Goal: Communication & Community: Share content

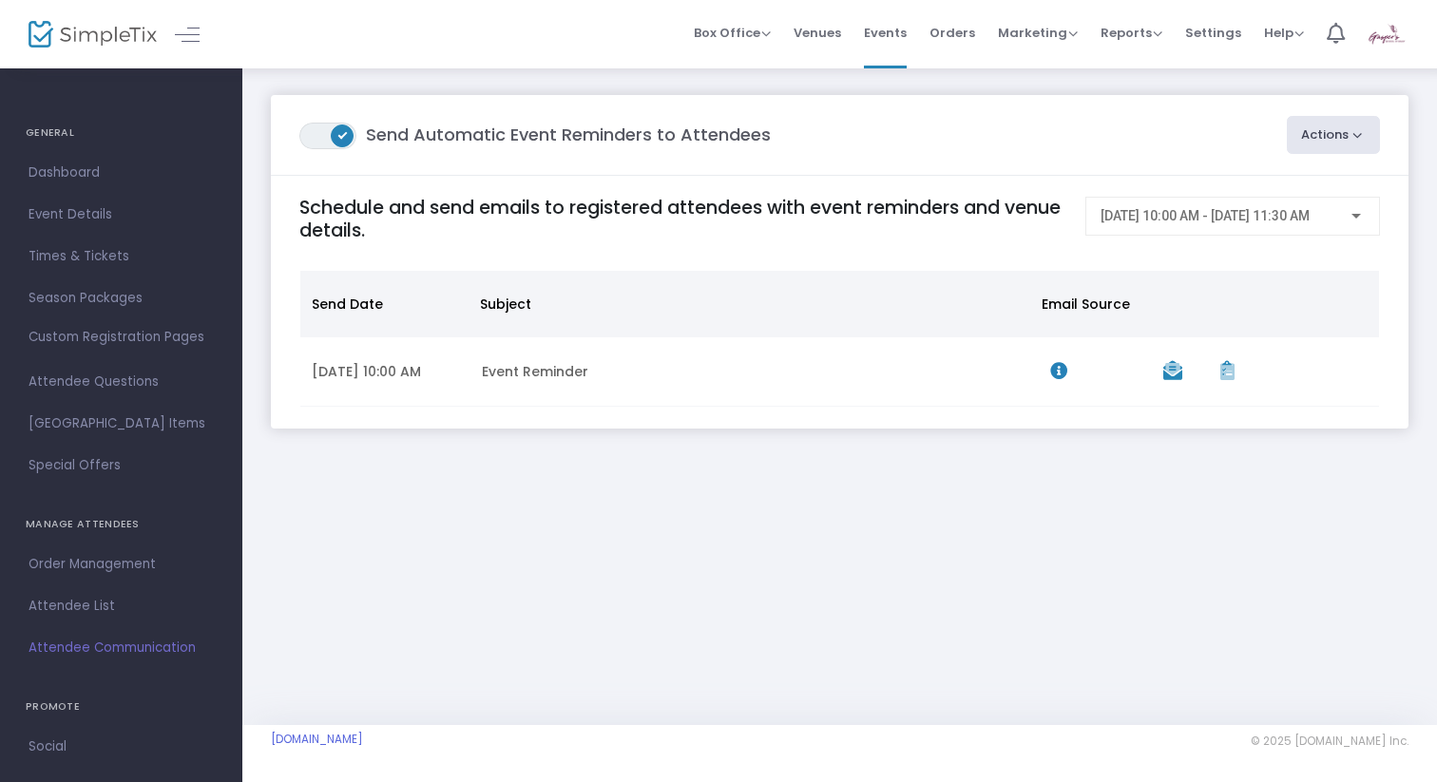
click at [1310, 222] on span "[DATE] 10:00 AM - [DATE] 11:30 AM" at bounding box center [1205, 215] width 209 height 15
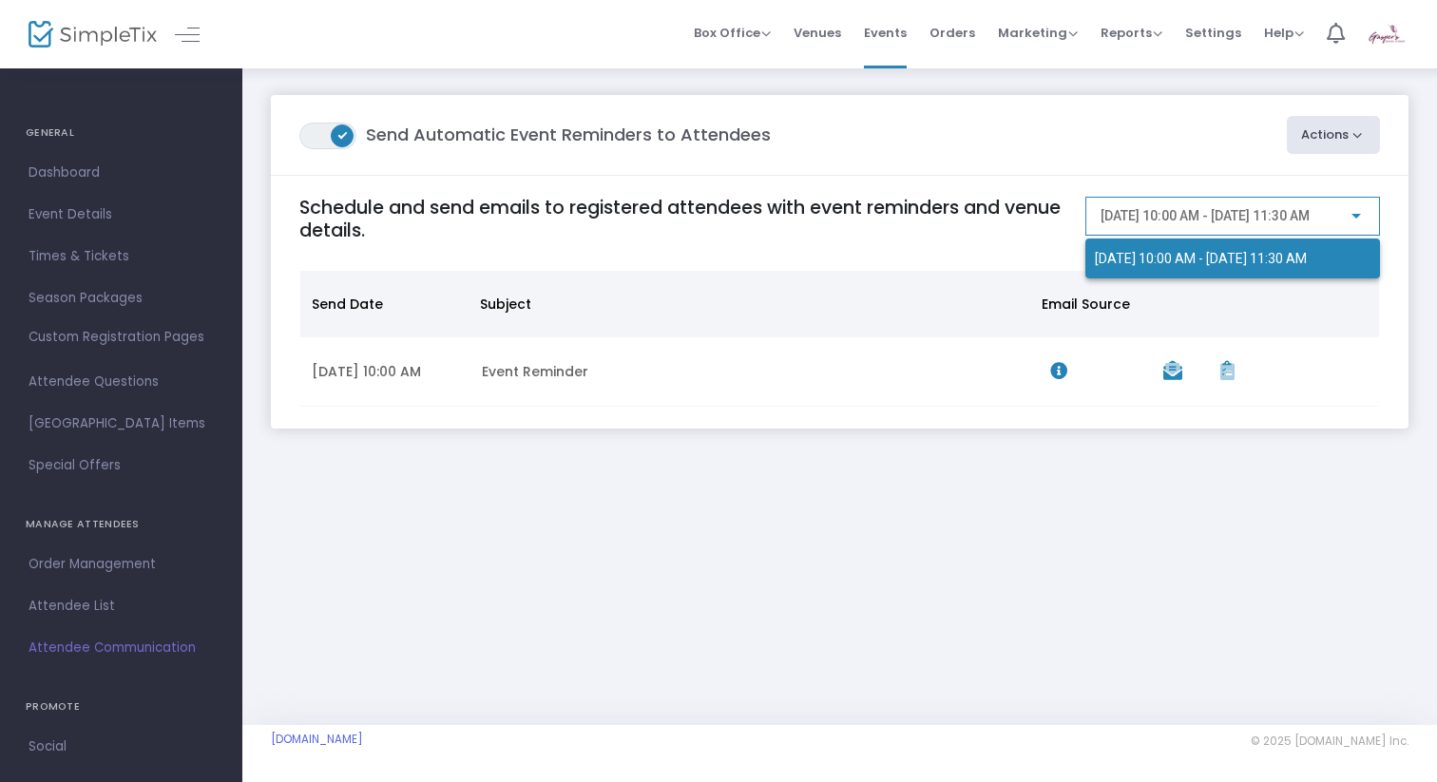
click at [991, 248] on div at bounding box center [718, 391] width 1437 height 782
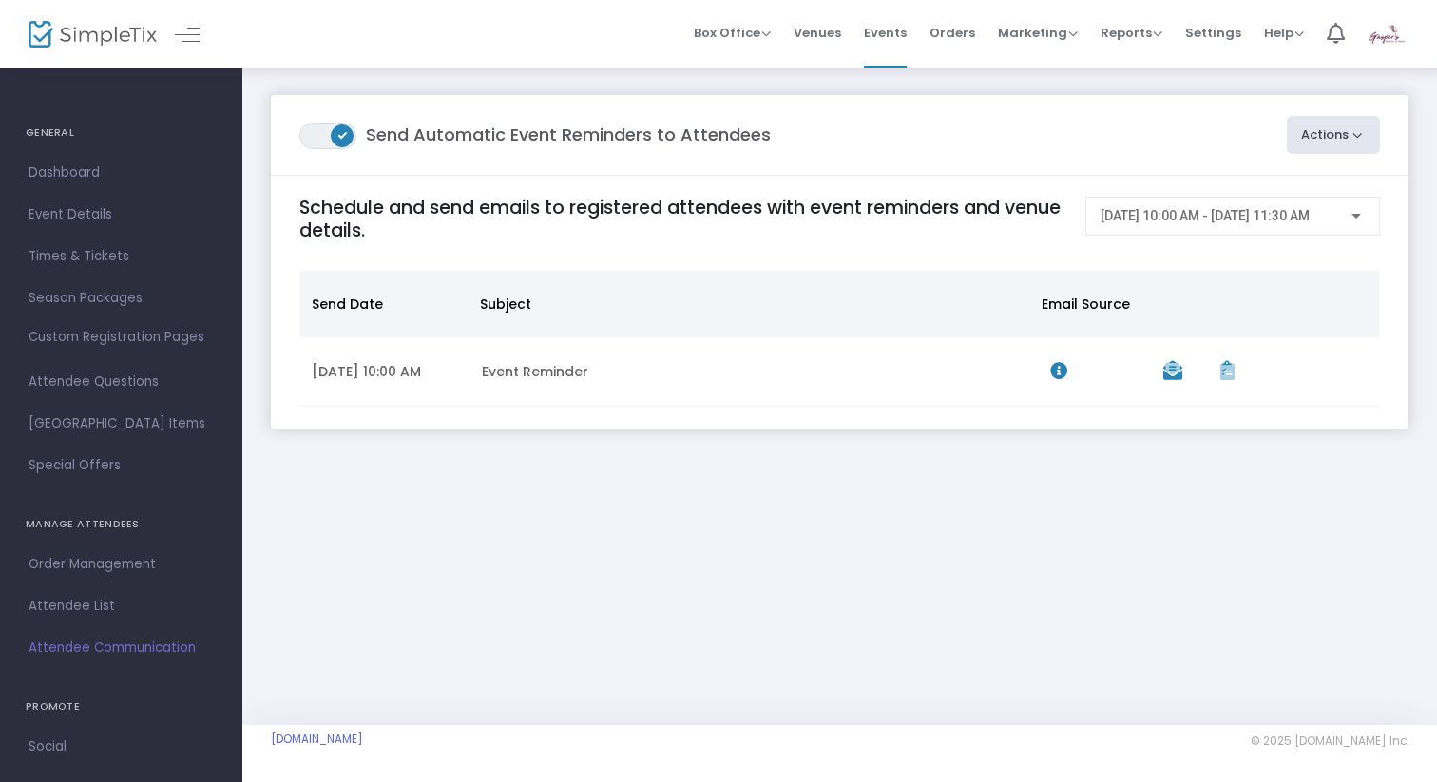
click at [1356, 121] on button "Actions" at bounding box center [1334, 135] width 94 height 38
click at [1208, 481] on div "ON OFF Send Automatic Event Reminders to Attendees Actions Create Email Blast P…" at bounding box center [839, 281] width 1195 height 429
click at [80, 620] on link "Attendee List" at bounding box center [121, 607] width 242 height 42
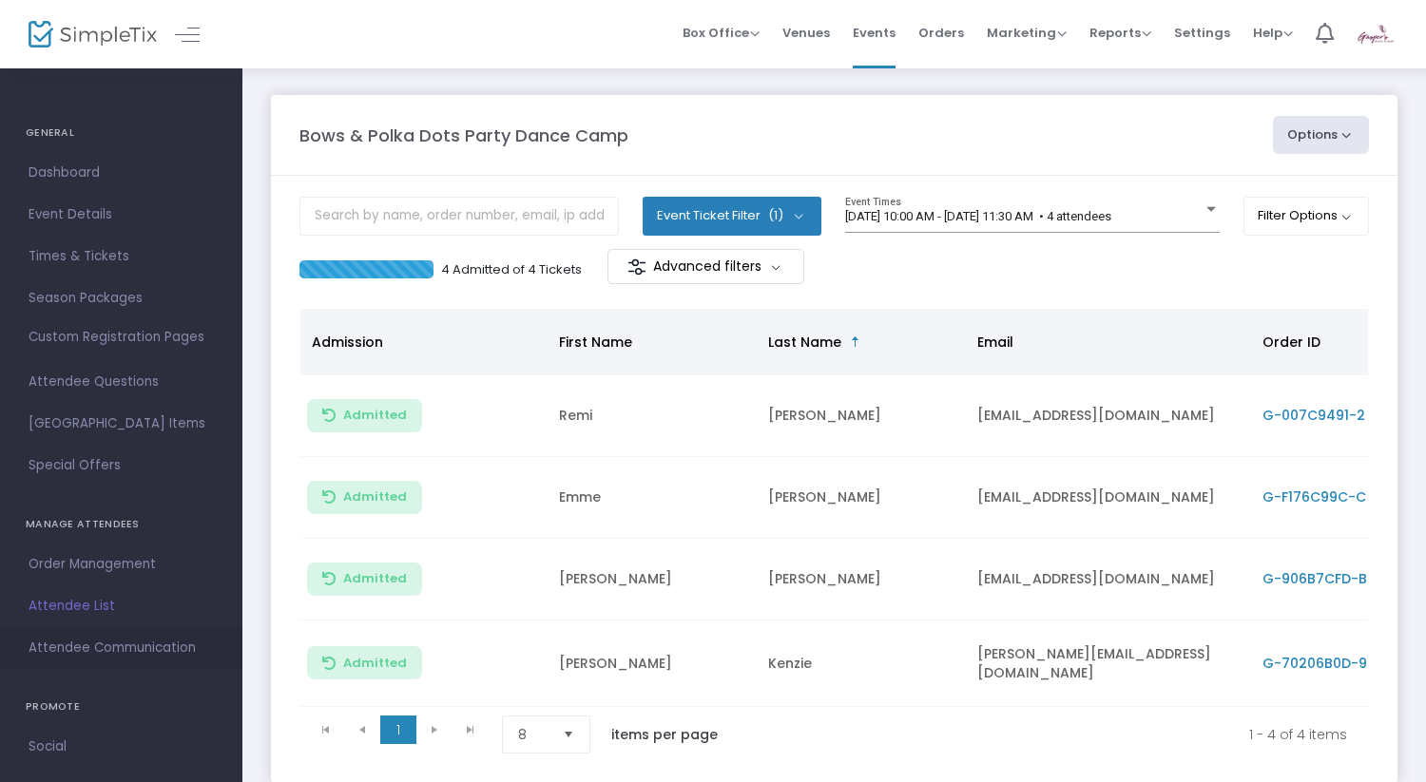
click at [82, 645] on span "Attendee Communication" at bounding box center [121, 648] width 185 height 25
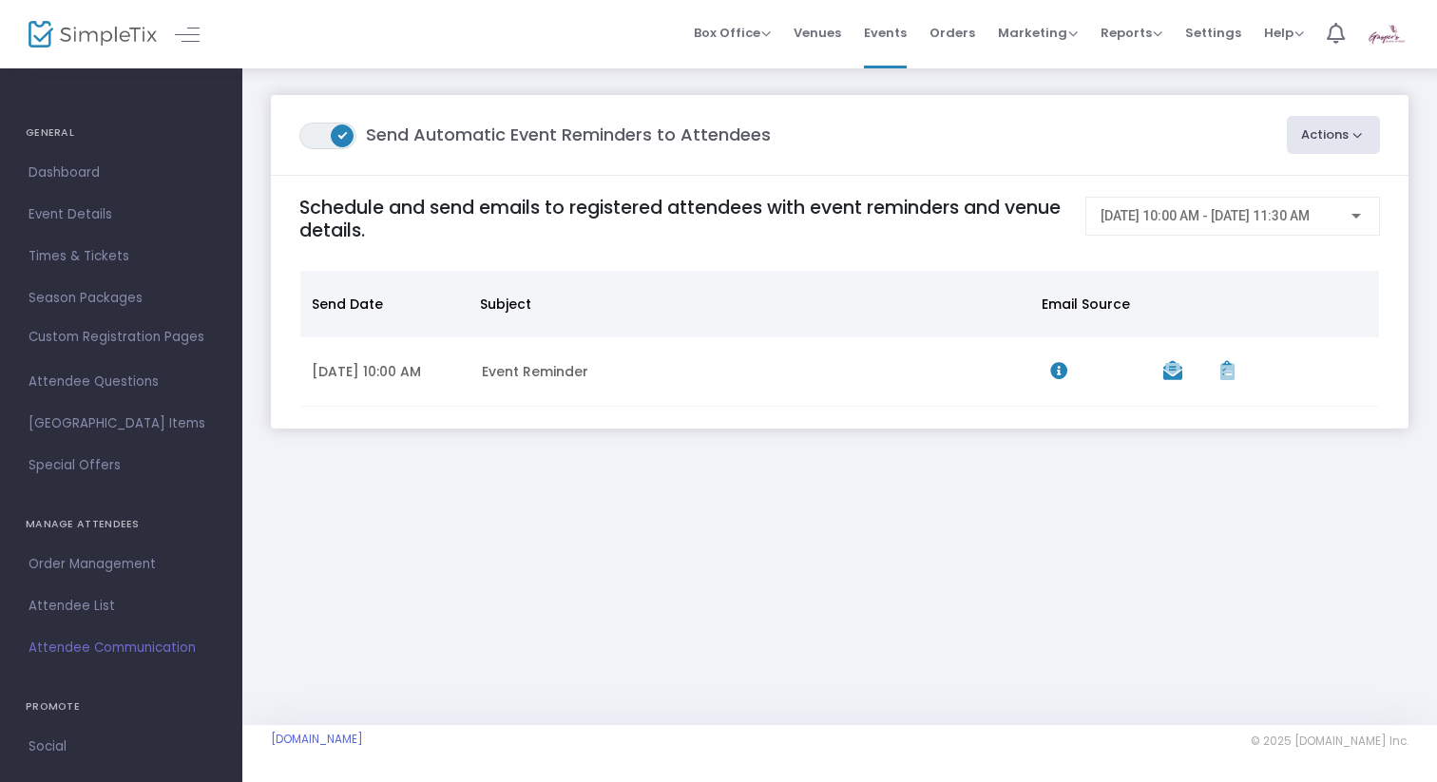
click at [1328, 136] on button "Actions" at bounding box center [1334, 135] width 94 height 38
click at [1291, 216] on li "Post-Event Email" at bounding box center [1281, 223] width 200 height 37
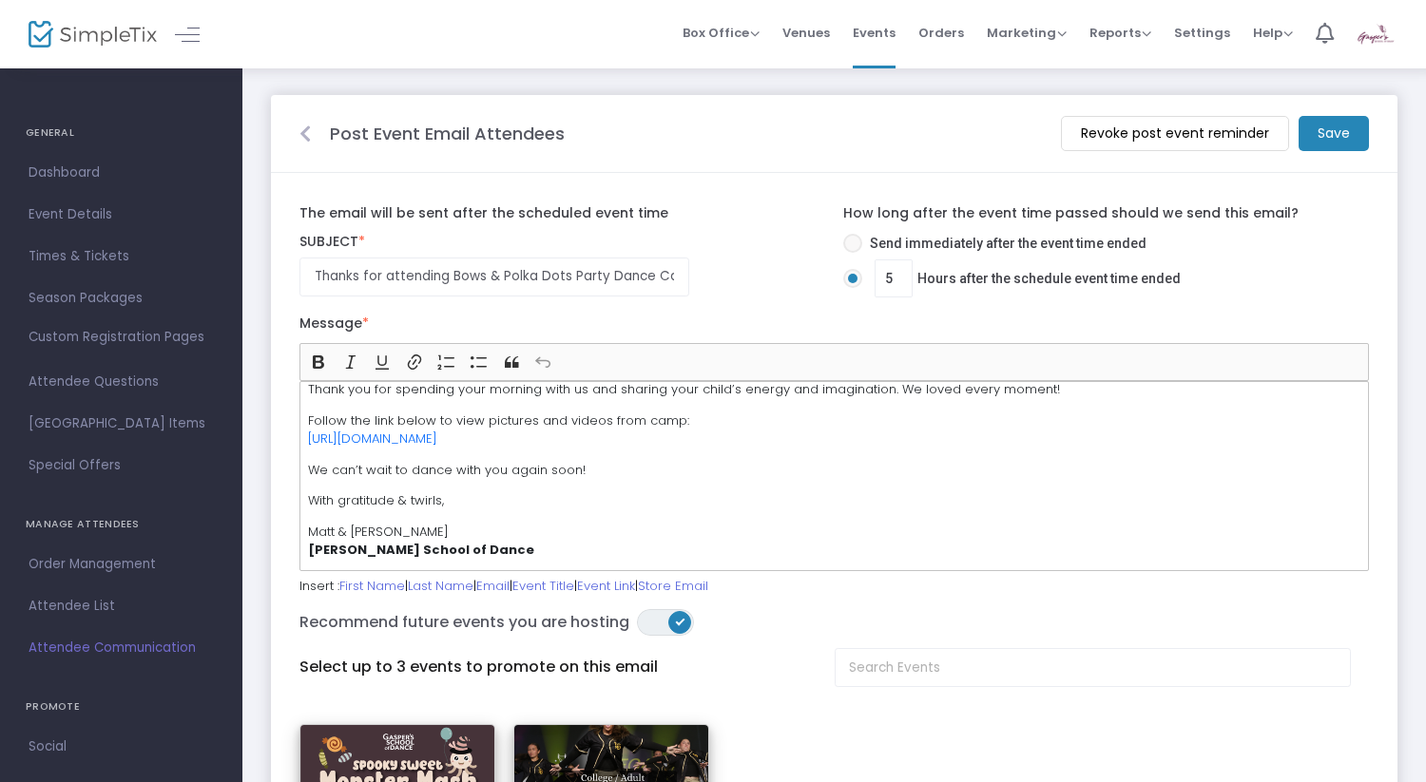
click at [855, 245] on span at bounding box center [852, 243] width 19 height 19
click at [853, 253] on input "Send immediately after the event time ended" at bounding box center [852, 253] width 1 height 1
radio input "true"
click at [850, 284] on span at bounding box center [852, 278] width 19 height 19
click at [852, 288] on input "5 Hours after the schedule event time ended" at bounding box center [852, 288] width 1 height 1
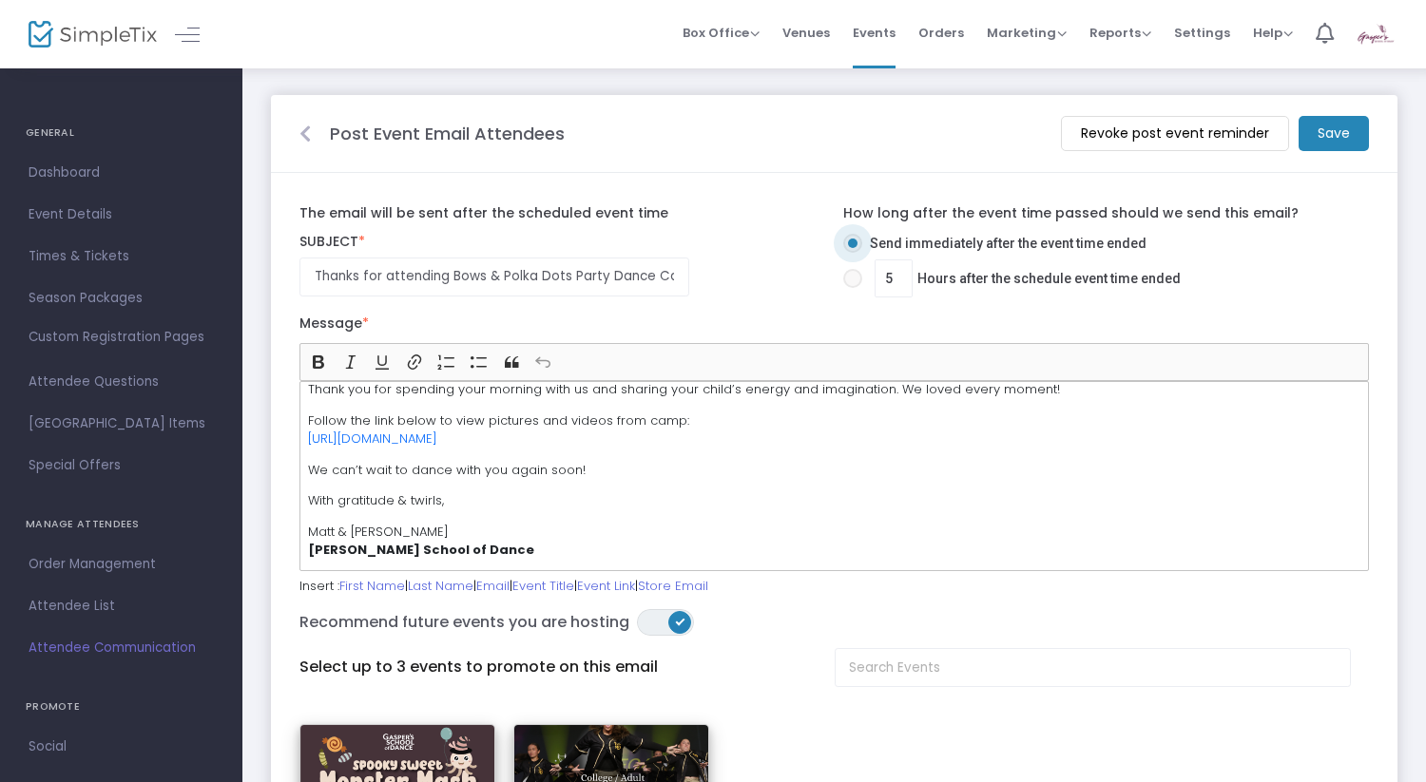
radio input "true"
click at [1334, 142] on m-button "Save" at bounding box center [1333, 133] width 70 height 35
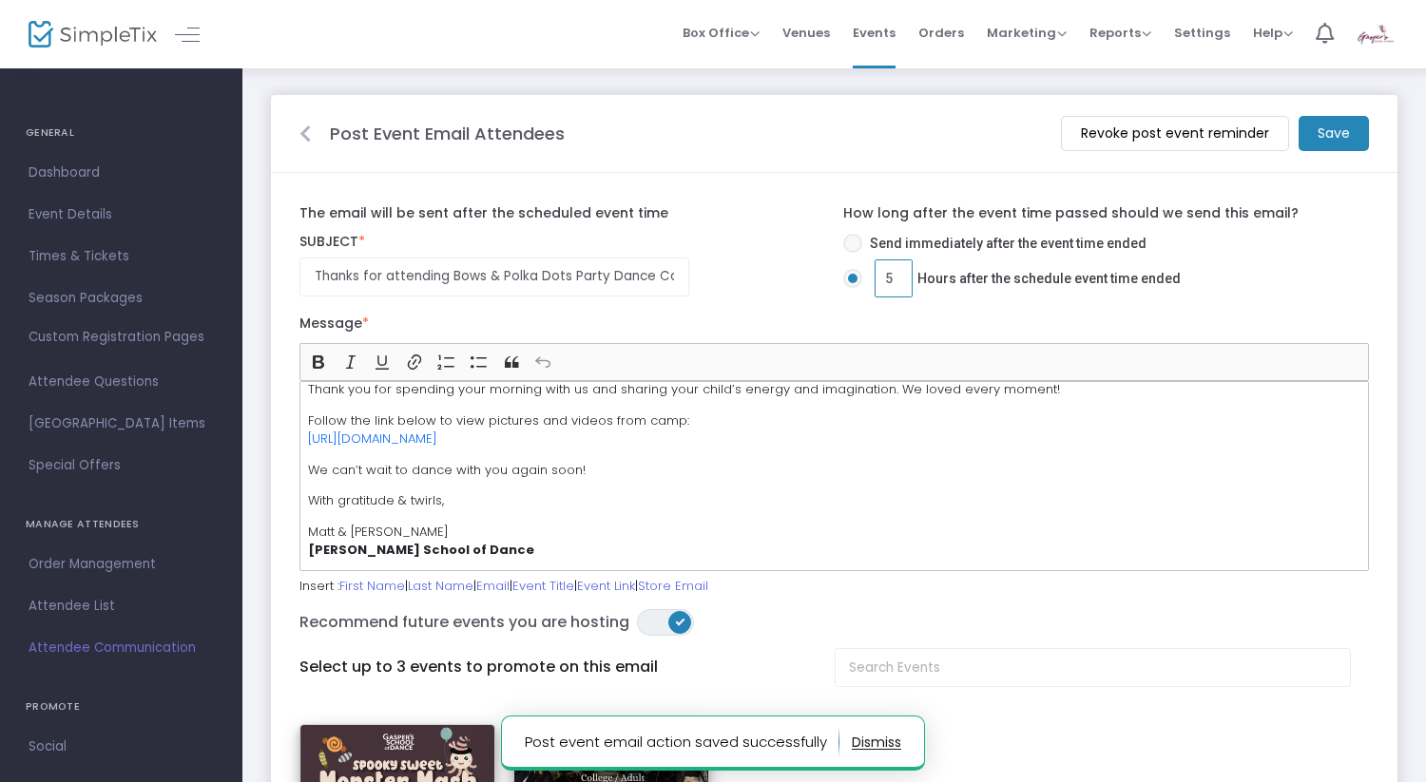
drag, startPoint x: 904, startPoint y: 275, endPoint x: 881, endPoint y: 275, distance: 22.8
click at [882, 275] on input "5" at bounding box center [893, 278] width 36 height 36
type input "4"
click at [1336, 112] on m-panel-header "Post Event Email Attendees Revoke post event reminder Save" at bounding box center [834, 134] width 1126 height 78
click at [1336, 131] on m-button "Save" at bounding box center [1333, 133] width 70 height 35
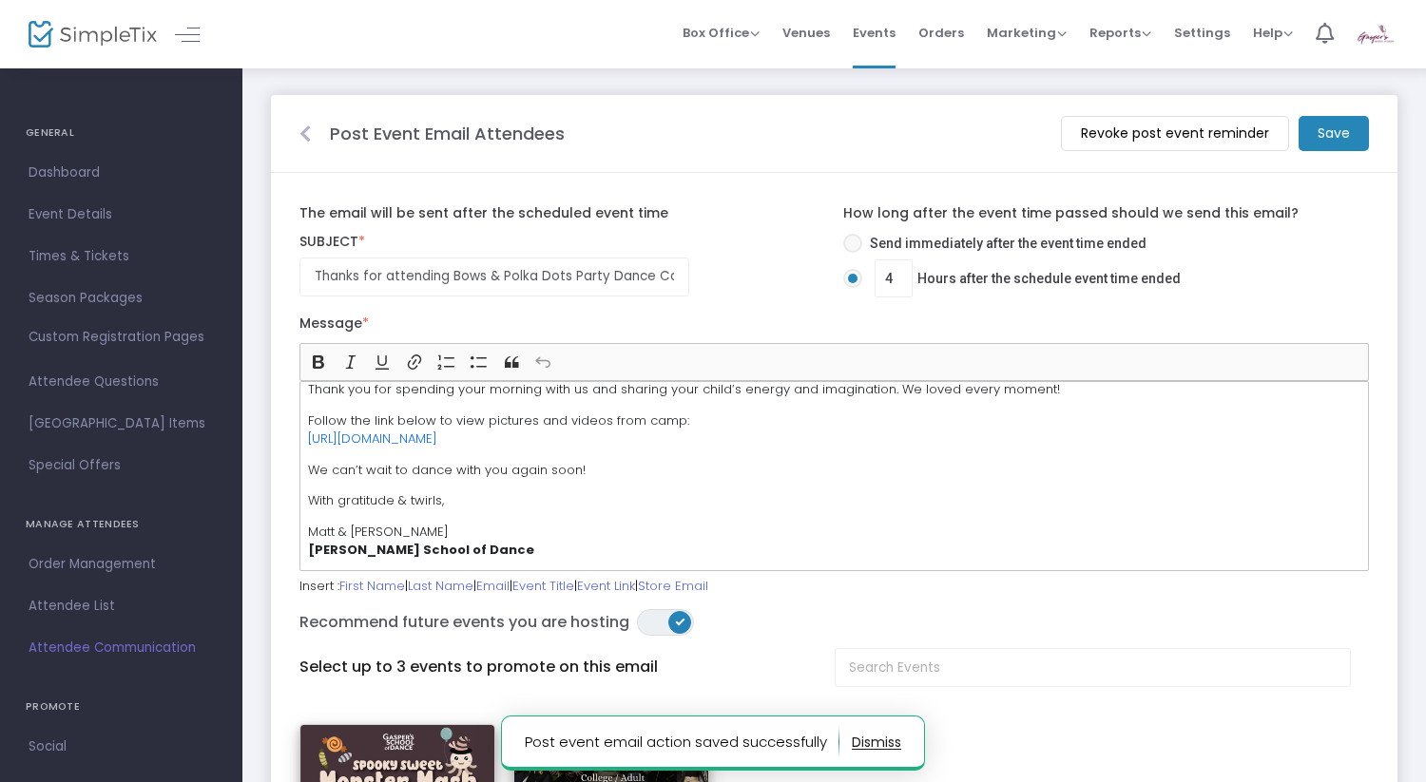
click at [304, 137] on icon at bounding box center [304, 134] width 11 height 19
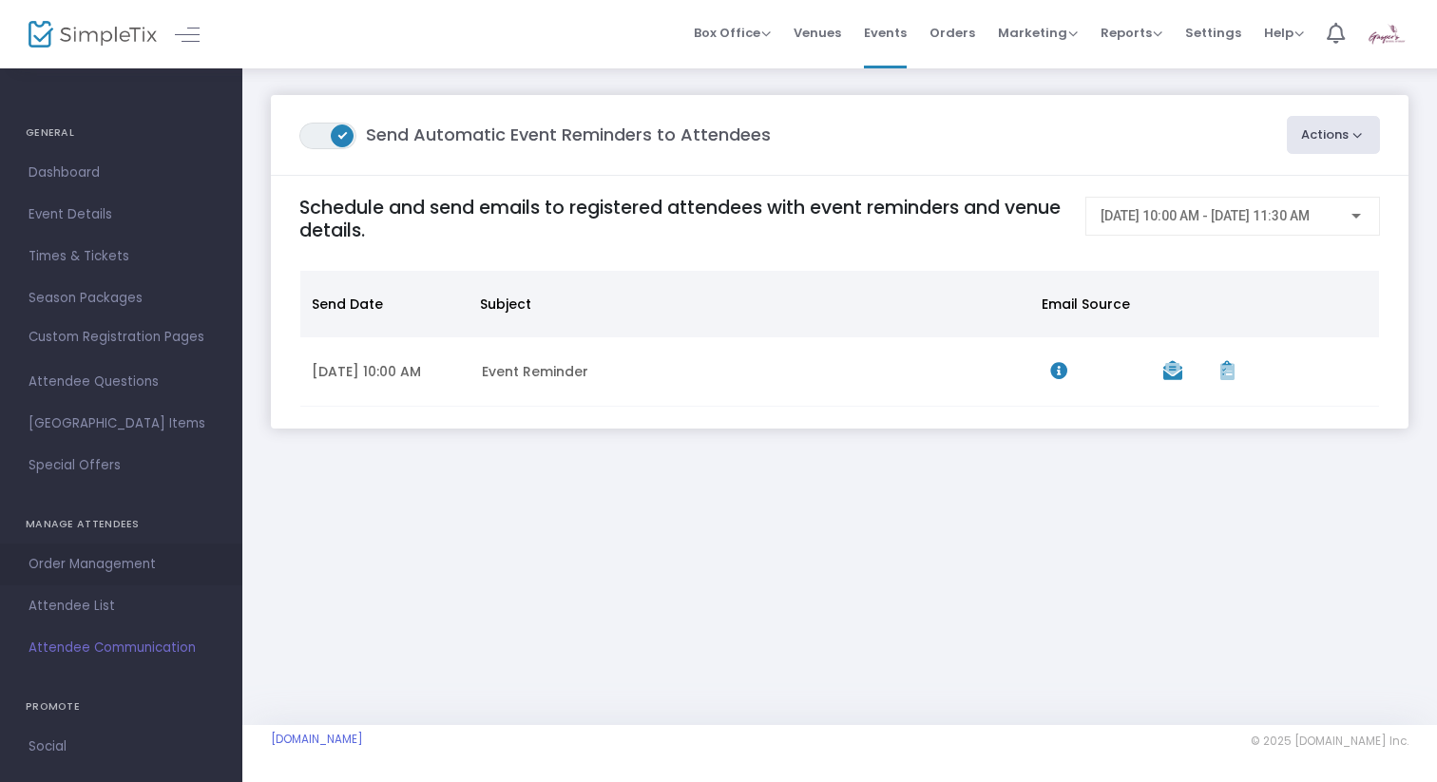
click at [106, 576] on span "Order Management" at bounding box center [121, 564] width 185 height 25
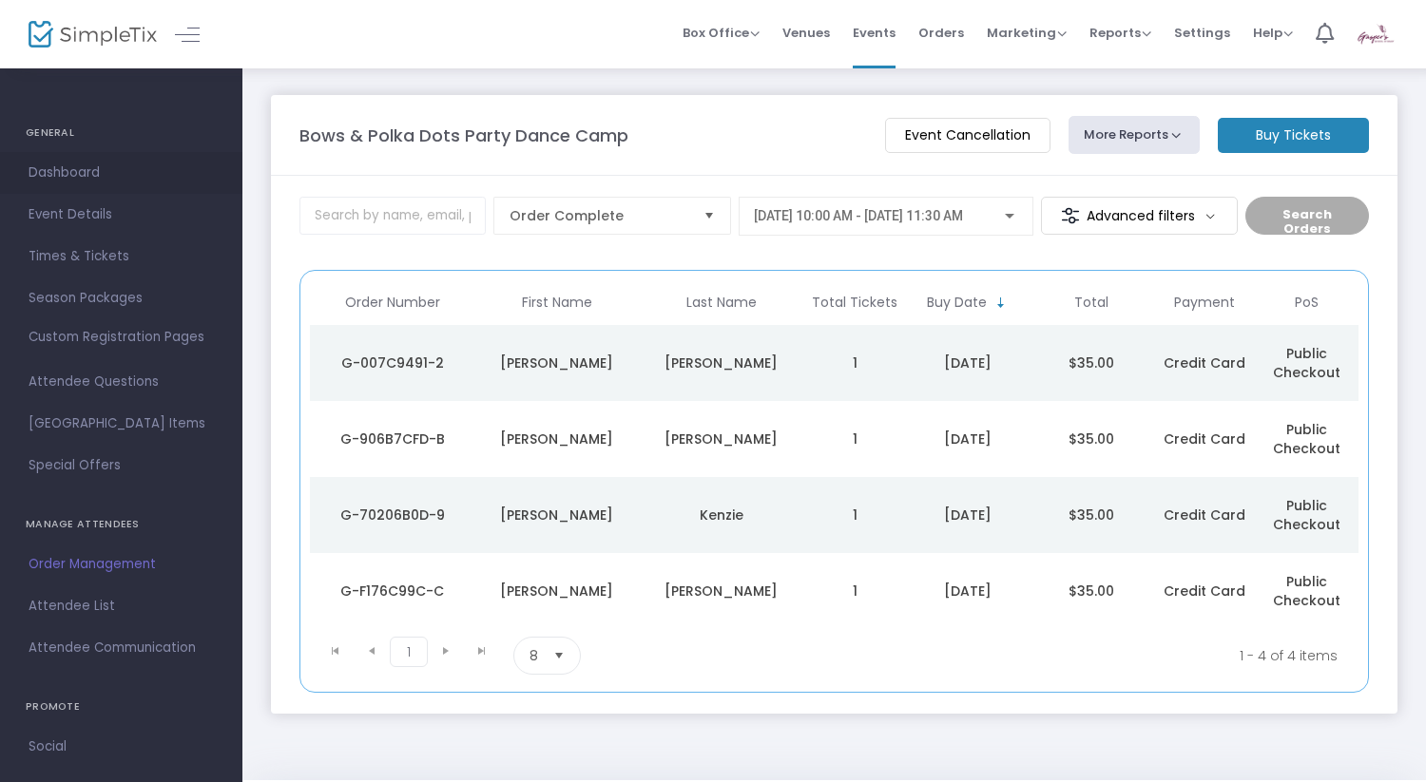
click at [92, 173] on span "Dashboard" at bounding box center [121, 173] width 185 height 25
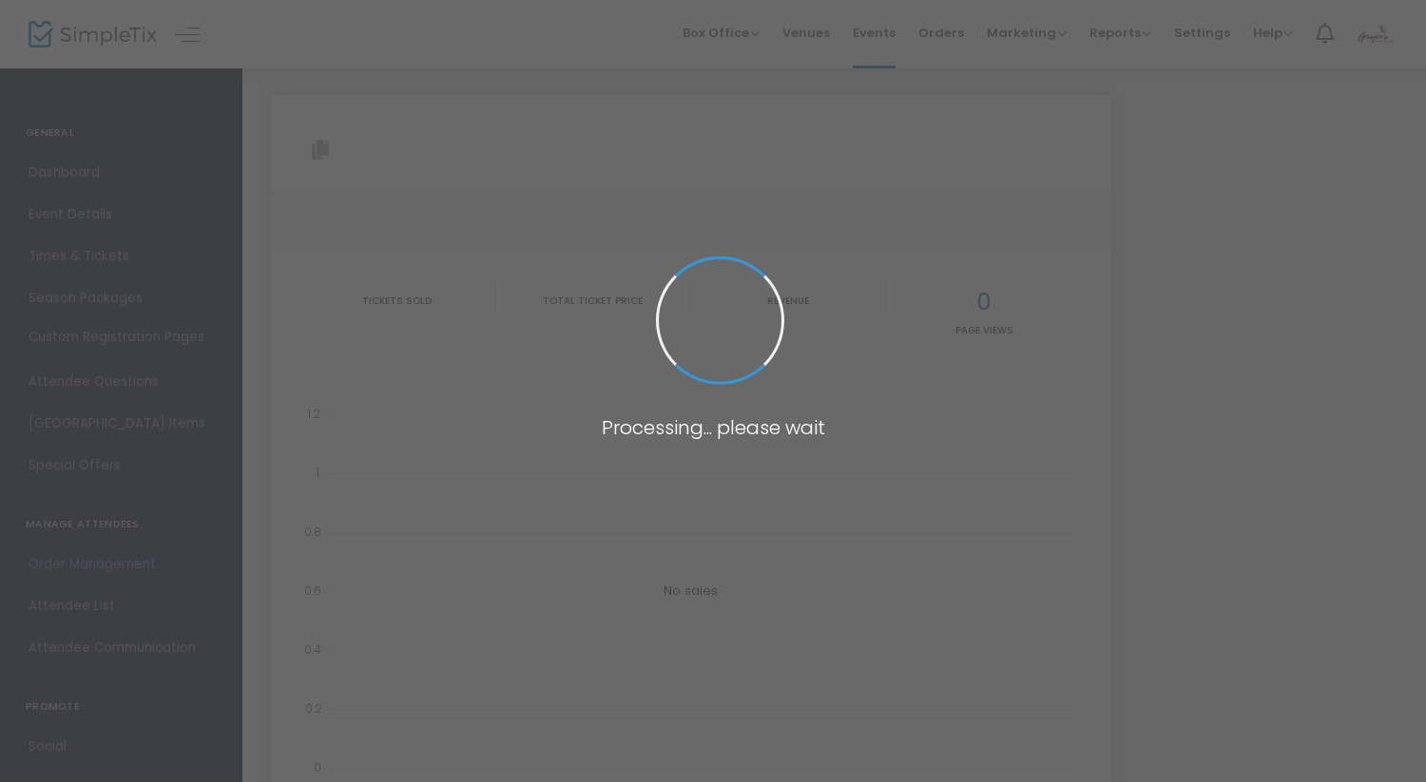
type input "[URL][DOMAIN_NAME]"
